Goal: Find specific page/section: Find specific page/section

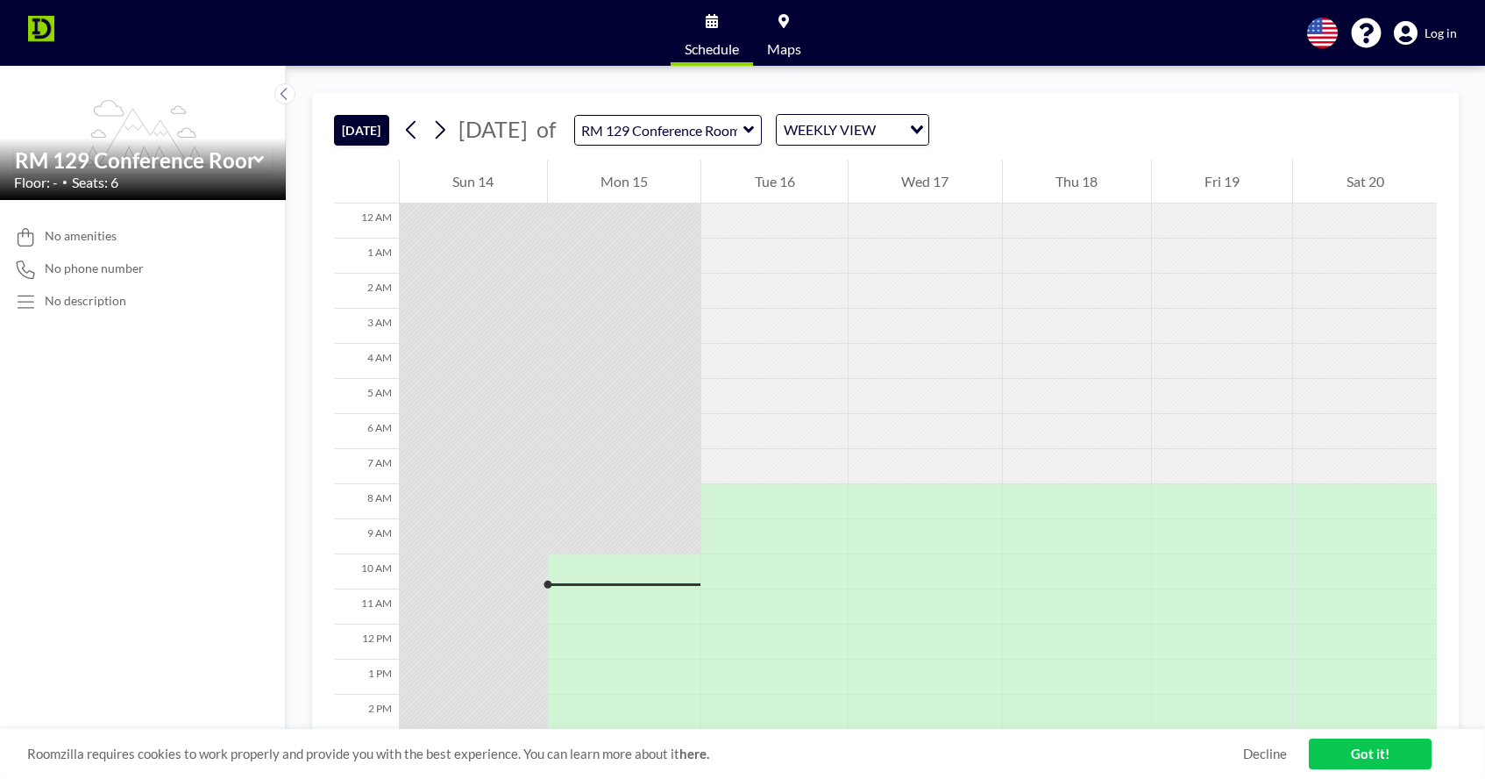
scroll to position [315, 0]
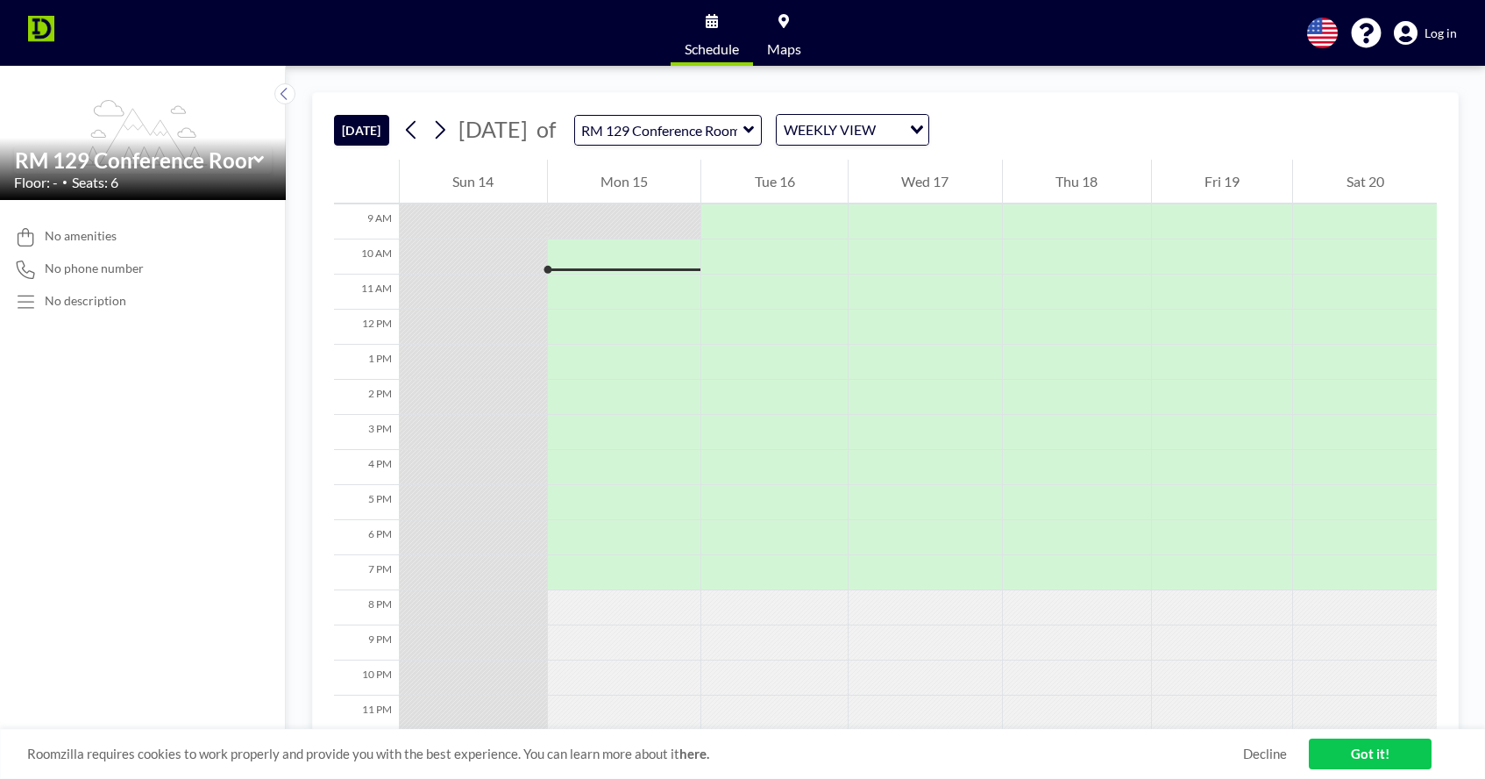
click at [755, 127] on icon at bounding box center [749, 130] width 11 height 18
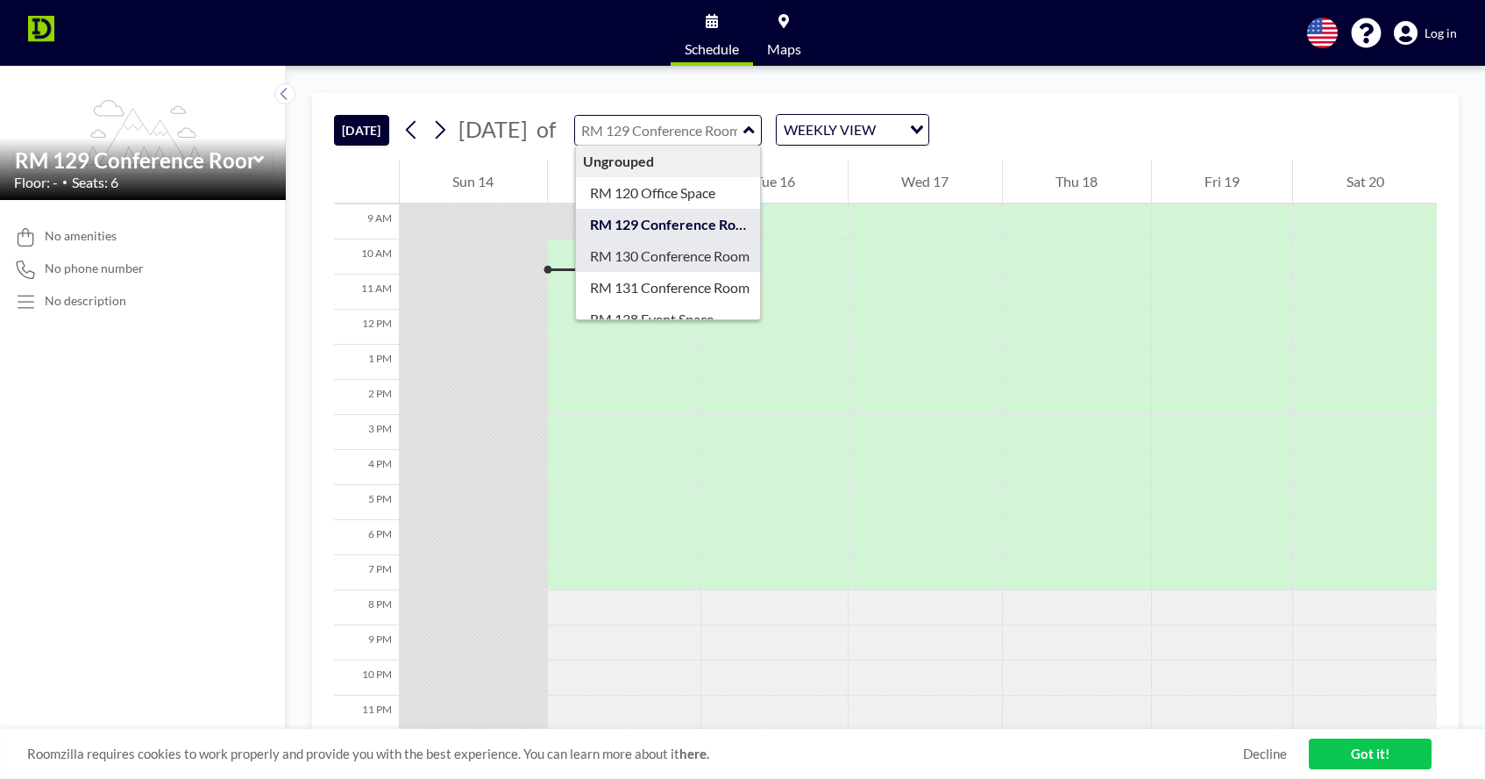
scroll to position [0, 0]
type input "RM 130 Conference Room"
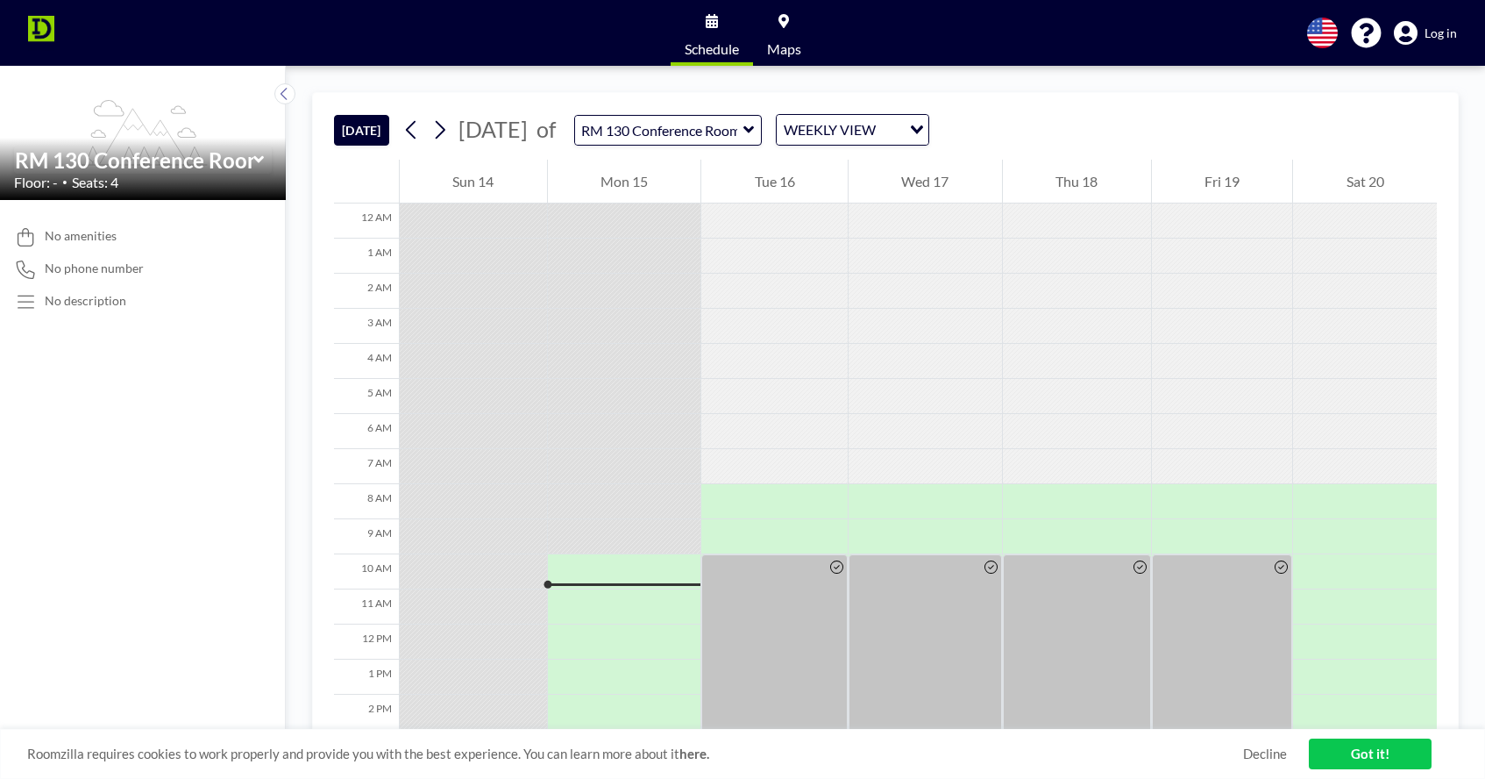
scroll to position [315, 0]
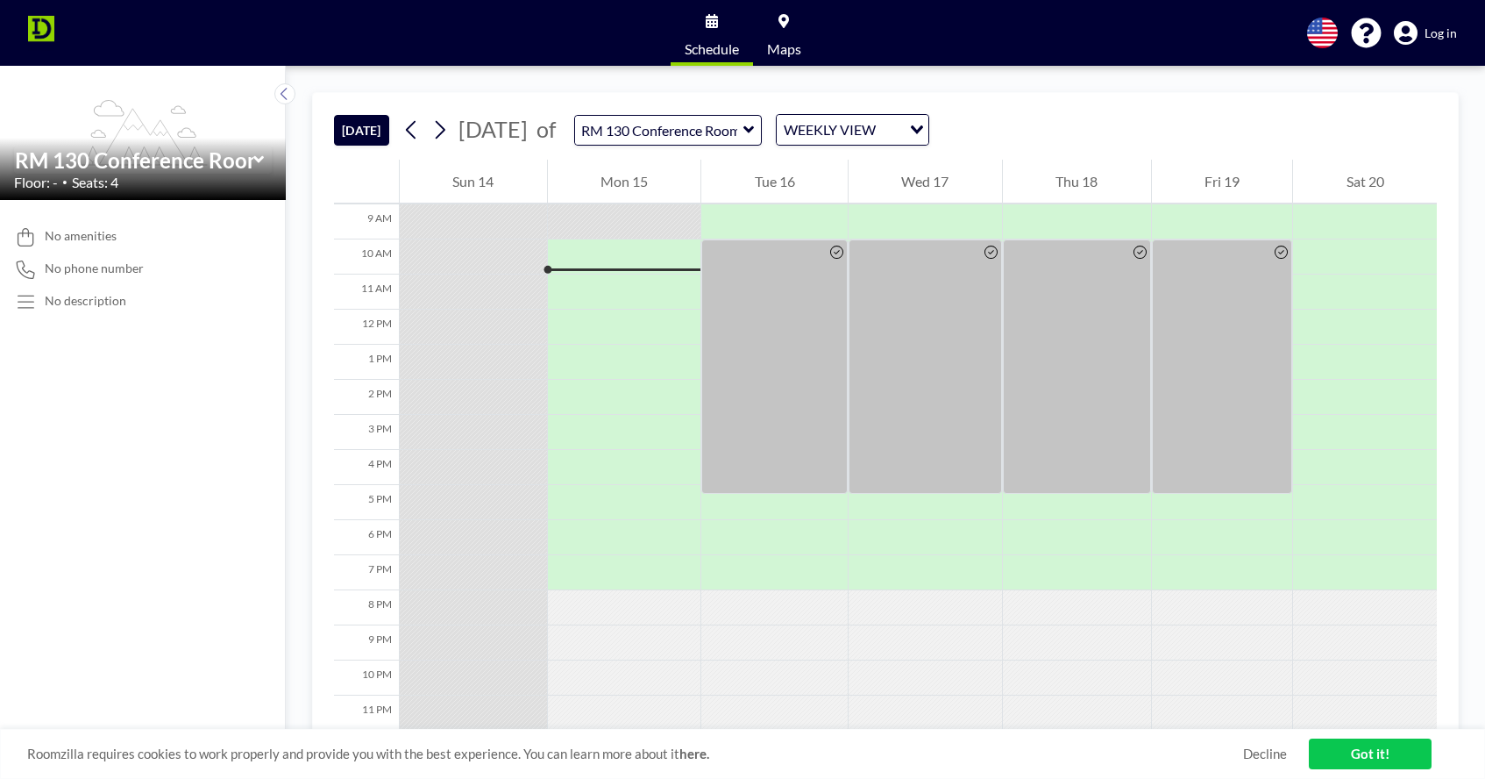
click at [755, 126] on icon at bounding box center [749, 130] width 11 height 18
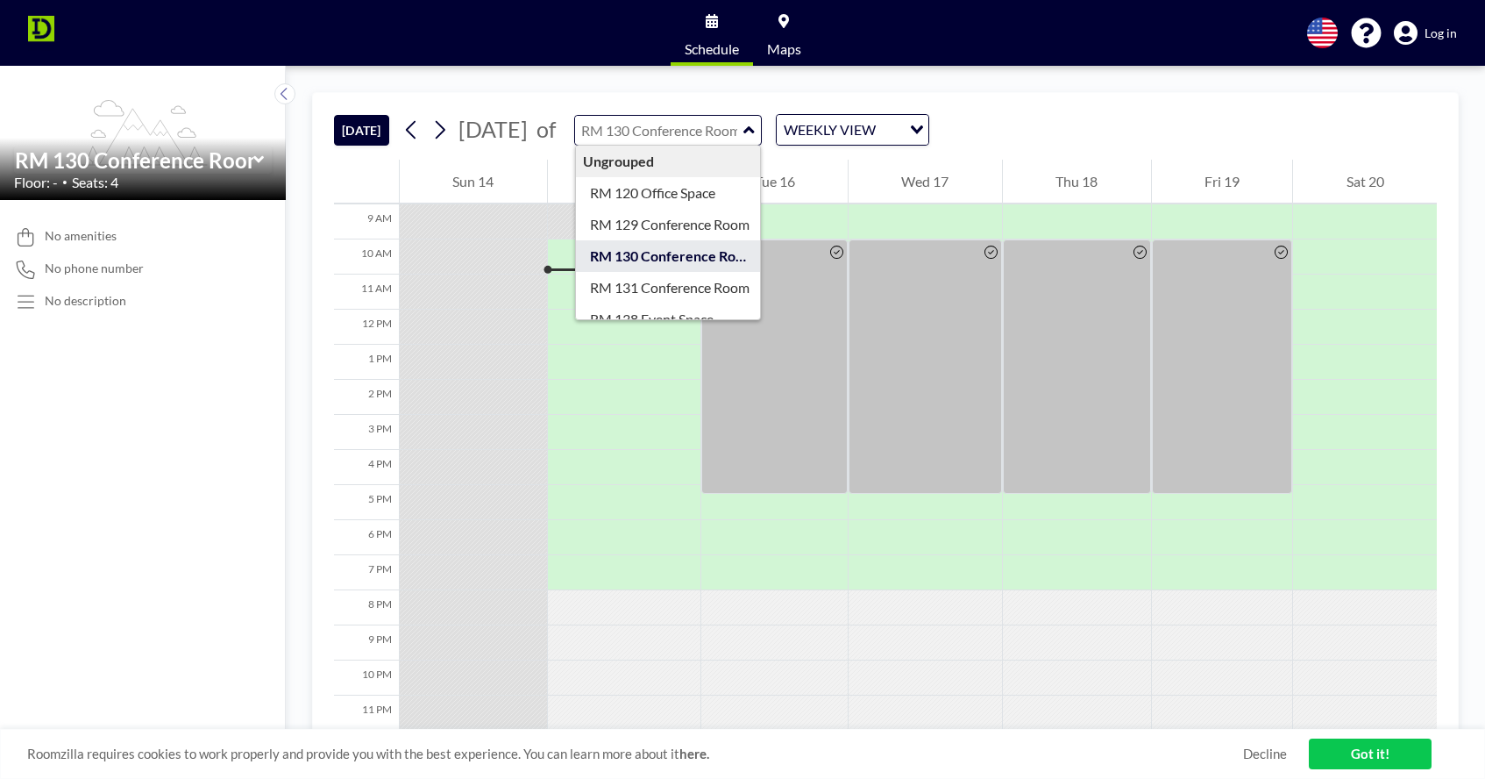
click at [754, 128] on icon at bounding box center [749, 129] width 11 height 7
type input "RM 130 Conference Room"
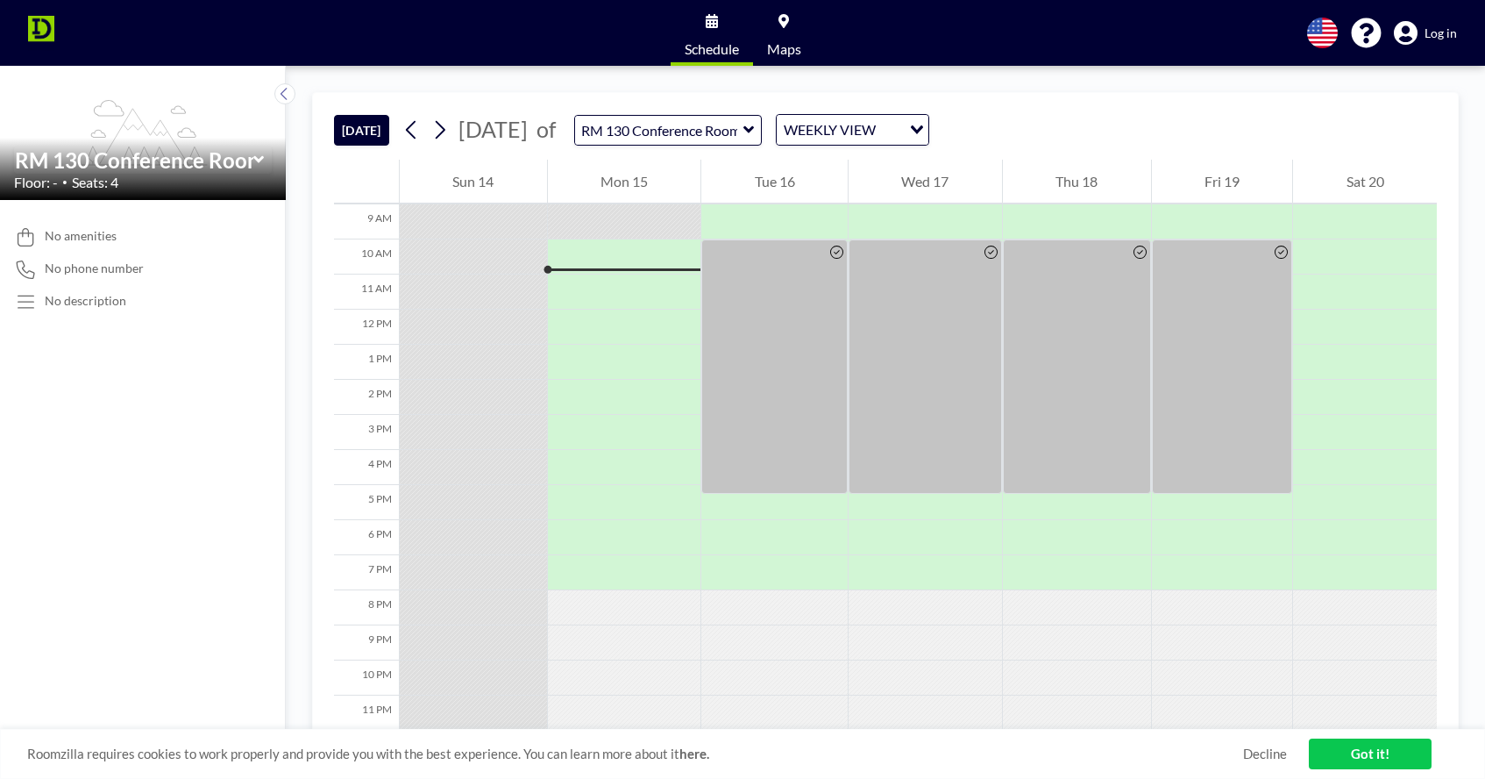
click at [755, 128] on icon at bounding box center [749, 130] width 11 height 18
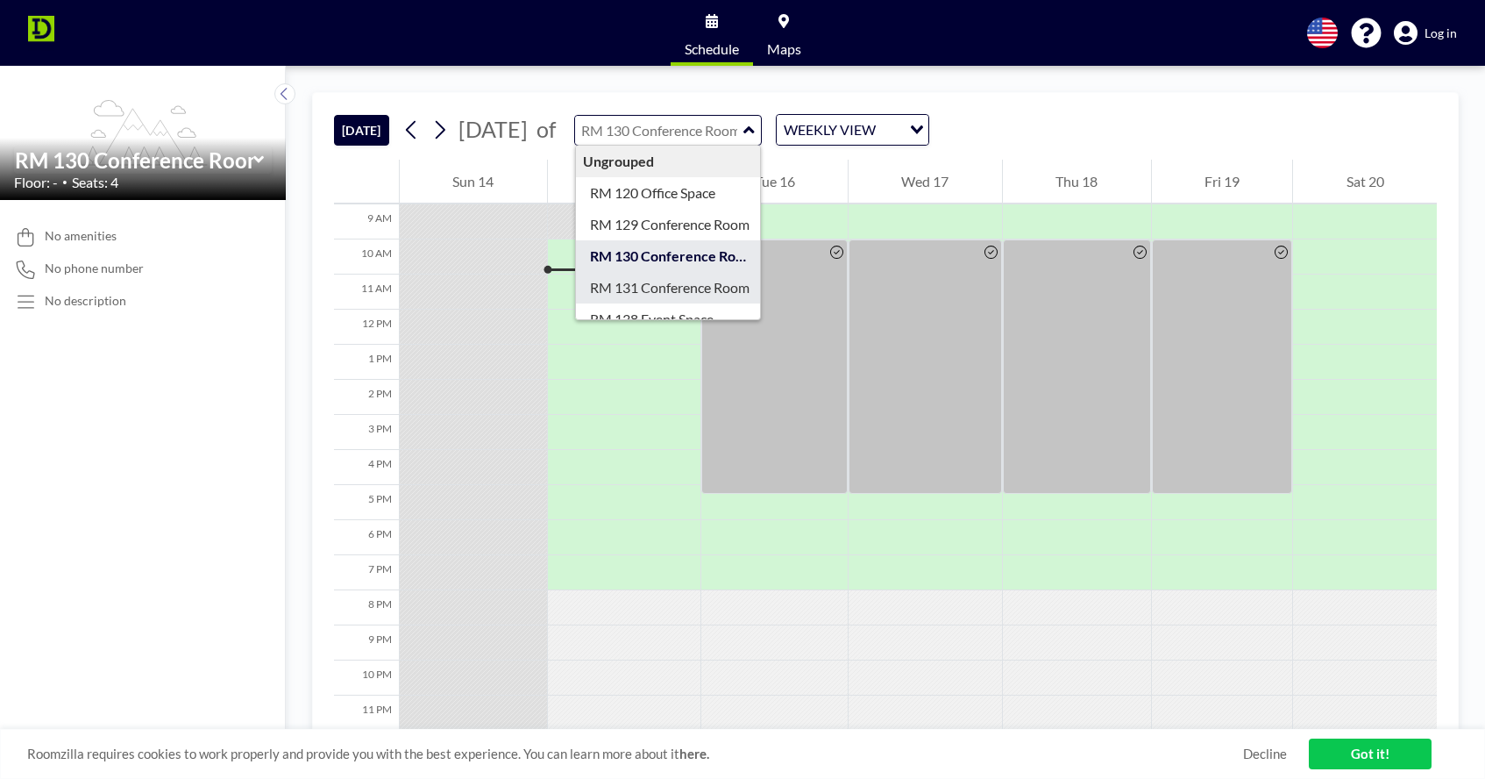
type input "RM 131 Conference Room"
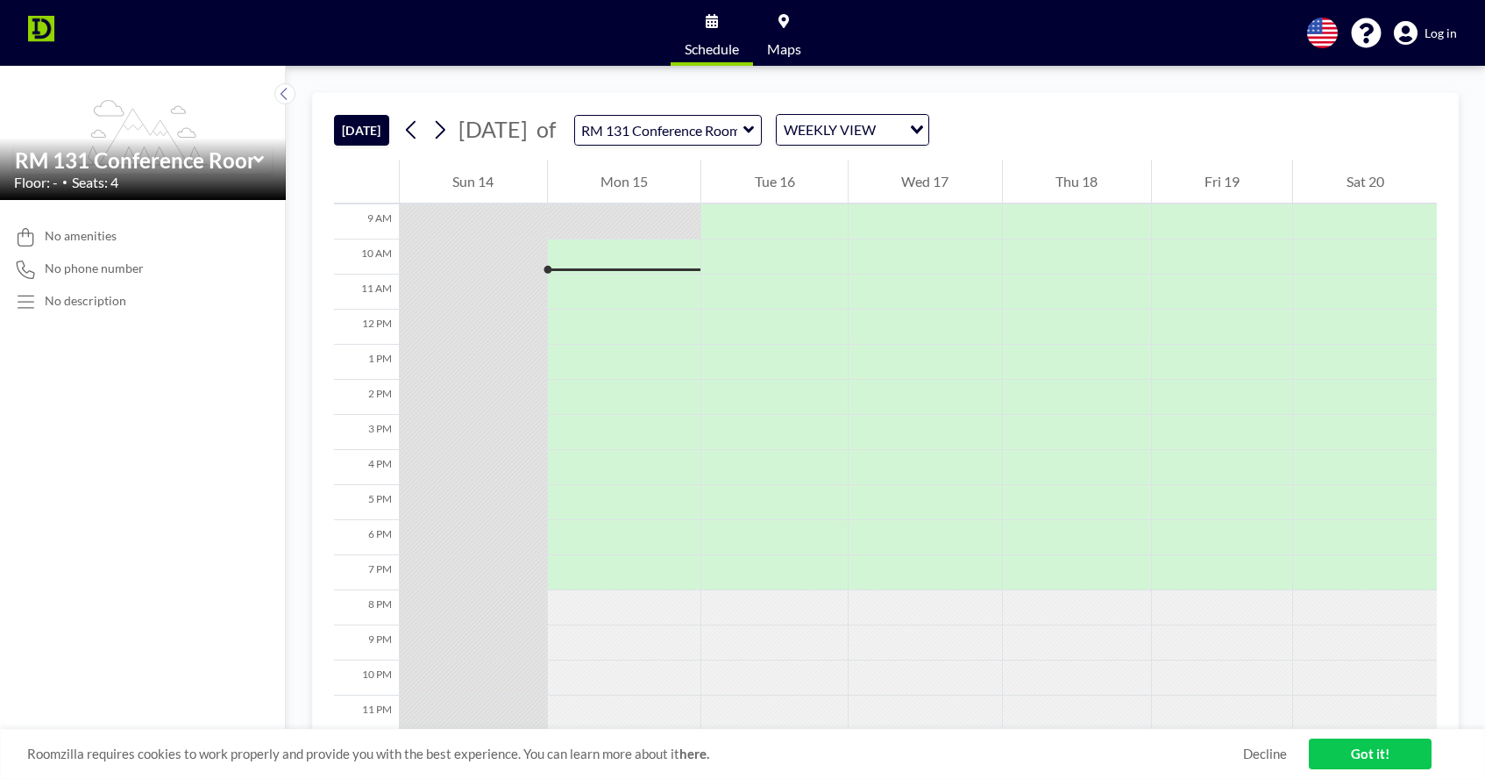
click at [755, 126] on icon at bounding box center [749, 130] width 11 height 18
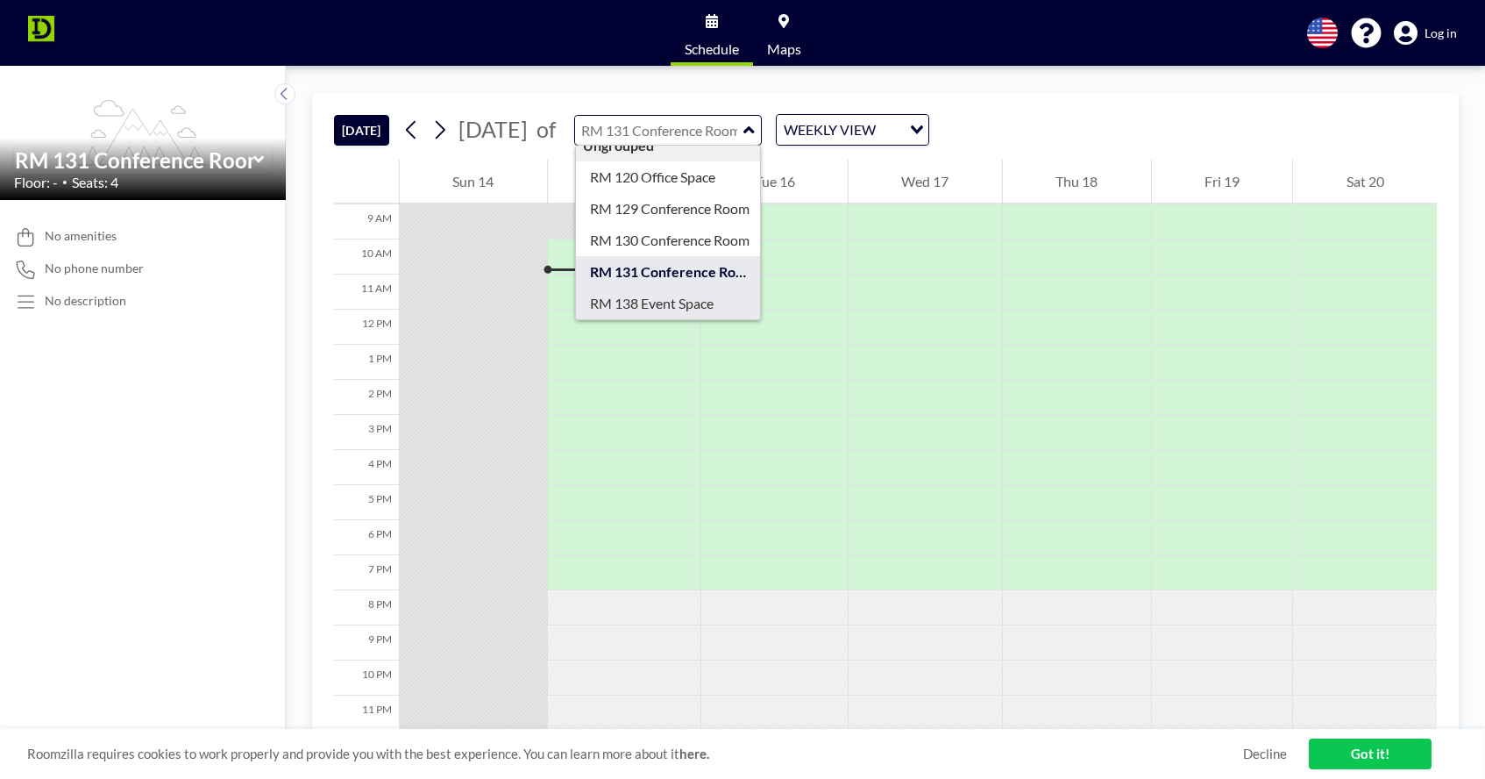
scroll to position [16, 0]
type input "RM 138 Event Space"
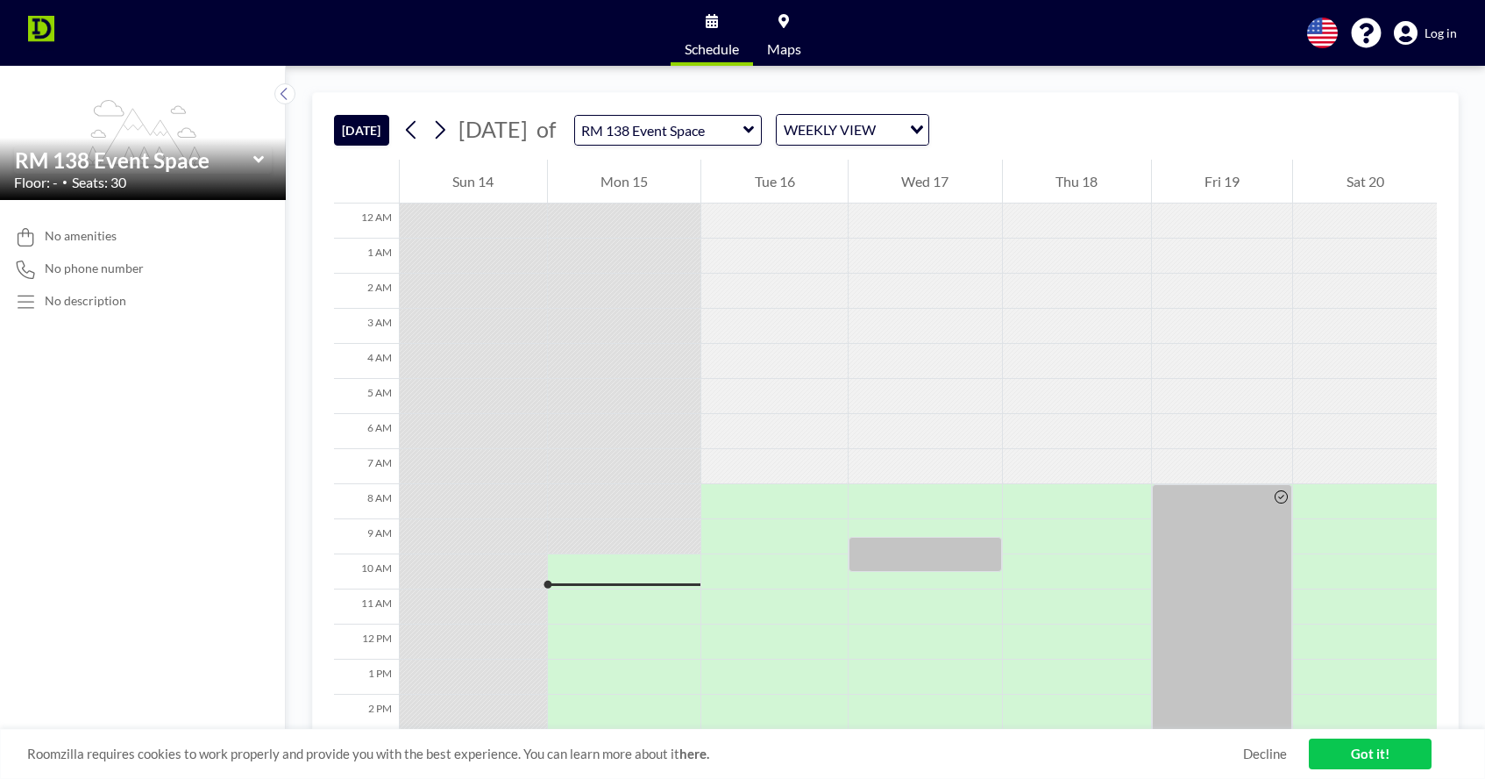
scroll to position [315, 0]
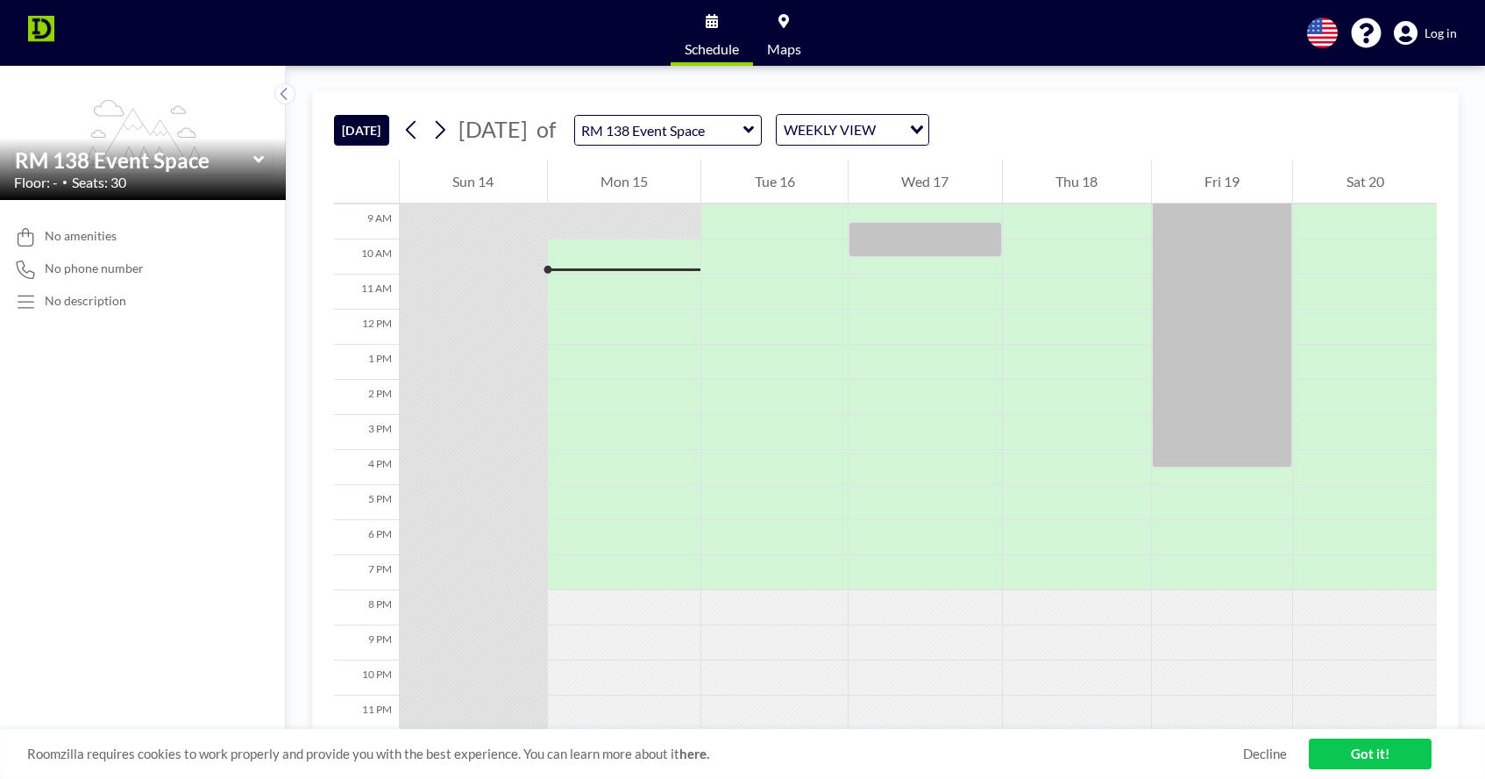
click at [755, 124] on icon at bounding box center [749, 130] width 11 height 18
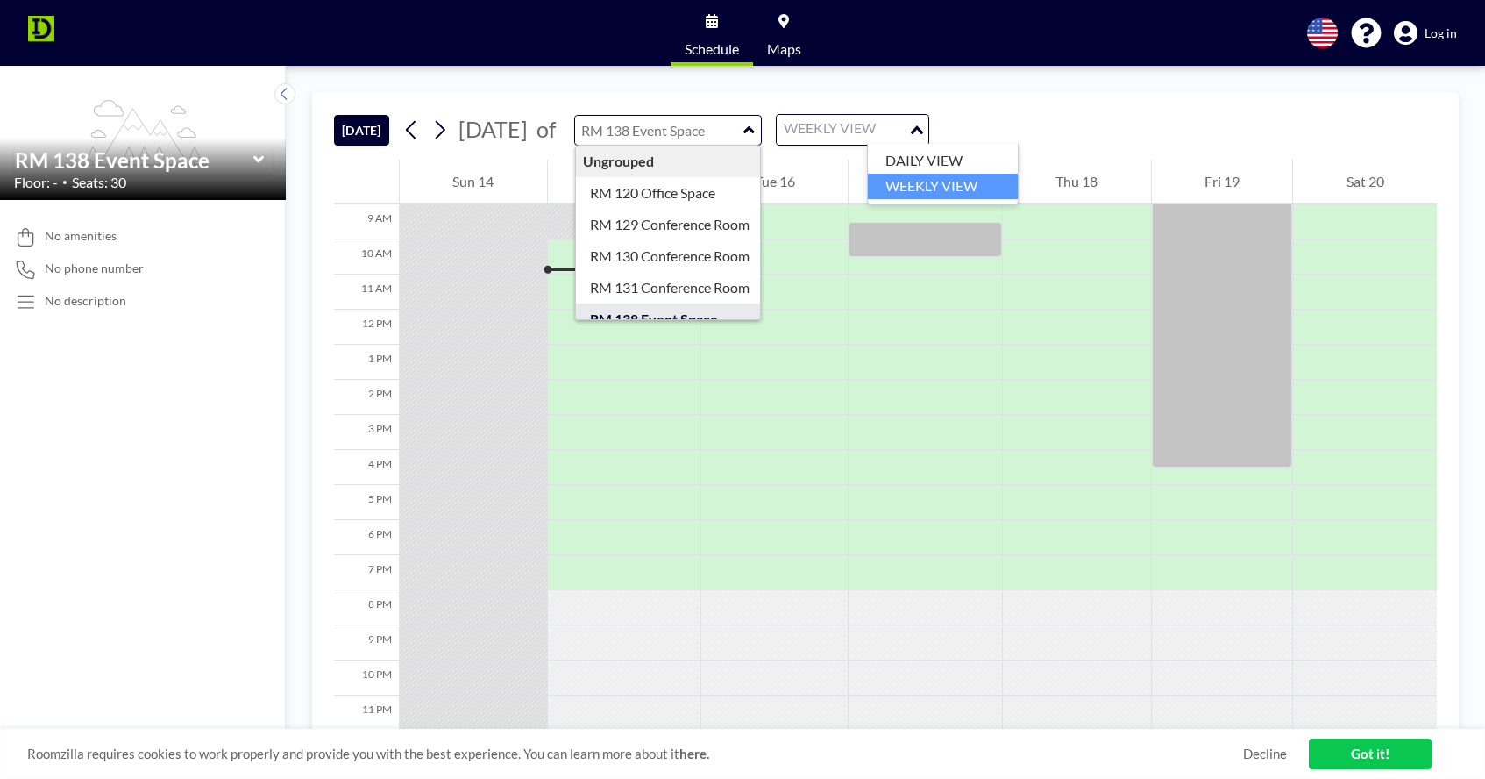
click at [923, 127] on icon "Search for option" at bounding box center [917, 129] width 12 height 9
click at [980, 151] on li "DAILY VIEW" at bounding box center [943, 160] width 150 height 25
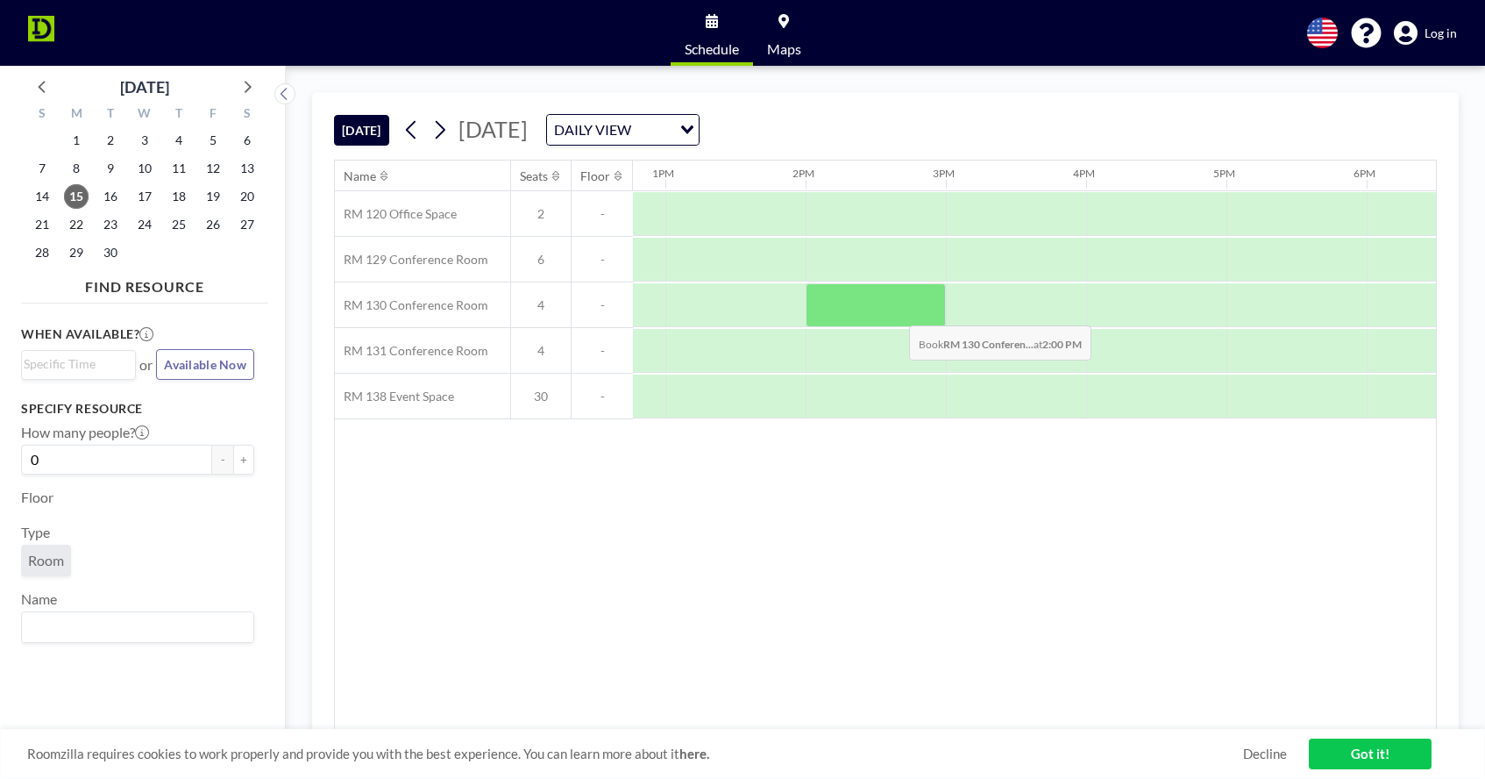
scroll to position [0, 1805]
